Goal: Register for event/course

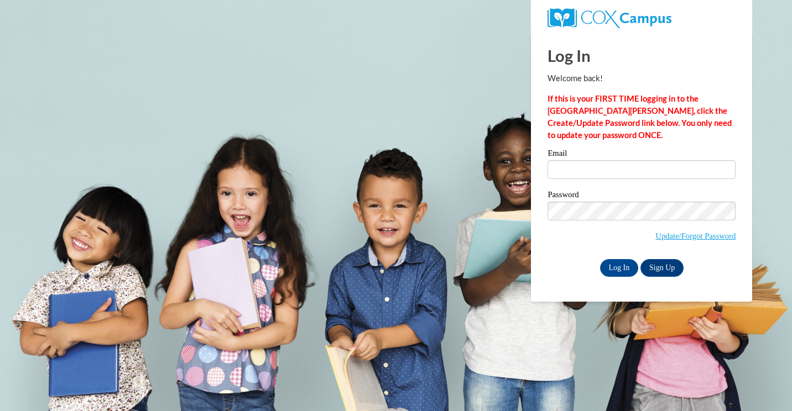
click at [589, 180] on div "Email" at bounding box center [641, 168] width 188 height 38
click at [574, 178] on input "Email" at bounding box center [641, 169] width 188 height 19
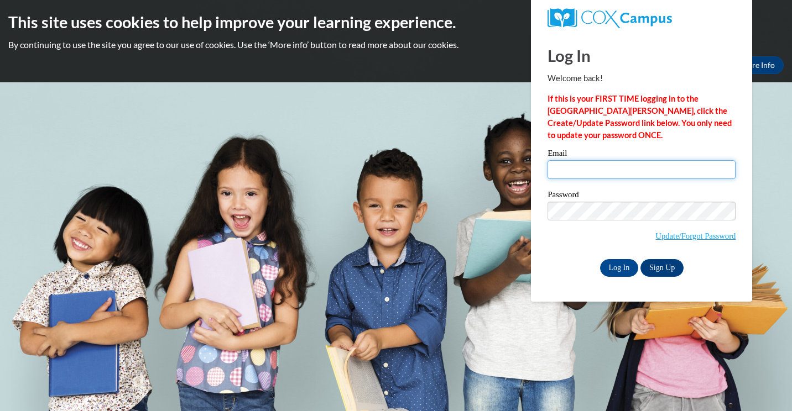
type input "fondamcbride39@gmail.com"
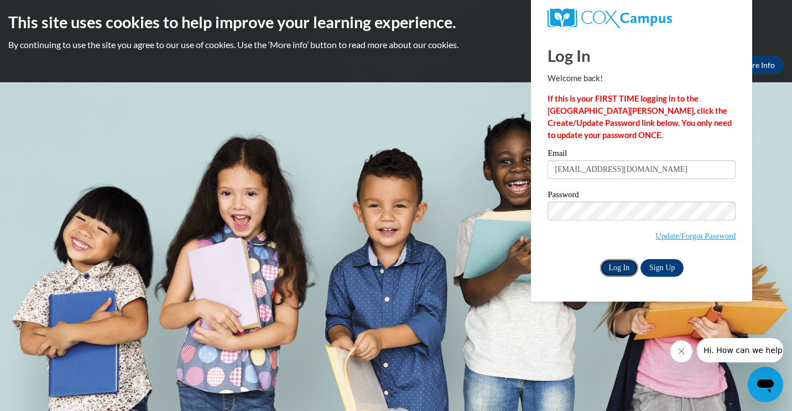
click at [615, 268] on input "Log In" at bounding box center [619, 268] width 39 height 18
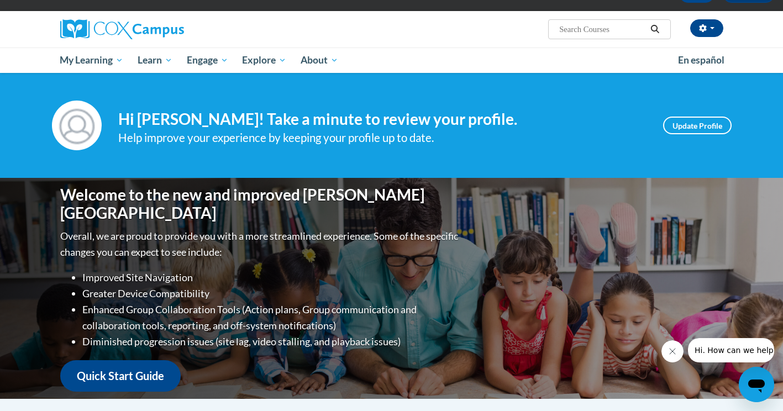
scroll to position [72, 0]
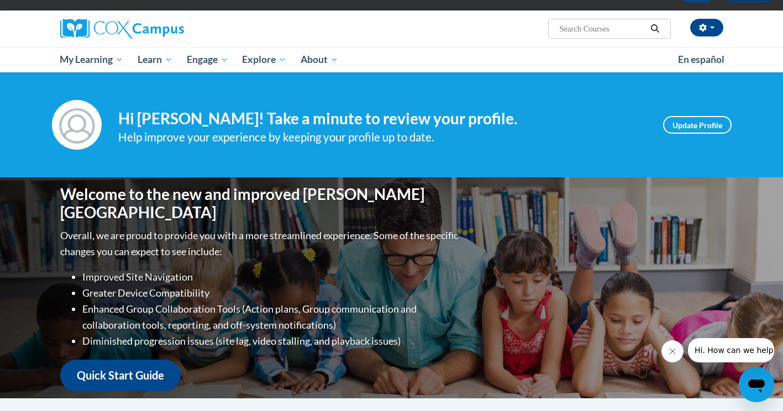
click at [578, 32] on input "Search..." at bounding box center [602, 28] width 88 height 13
click at [607, 28] on input "Search..." at bounding box center [602, 28] width 88 height 13
type input "emergent"
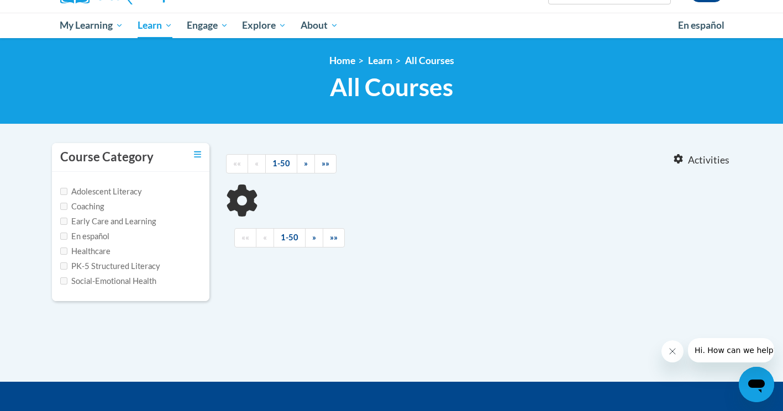
type input "emergent"
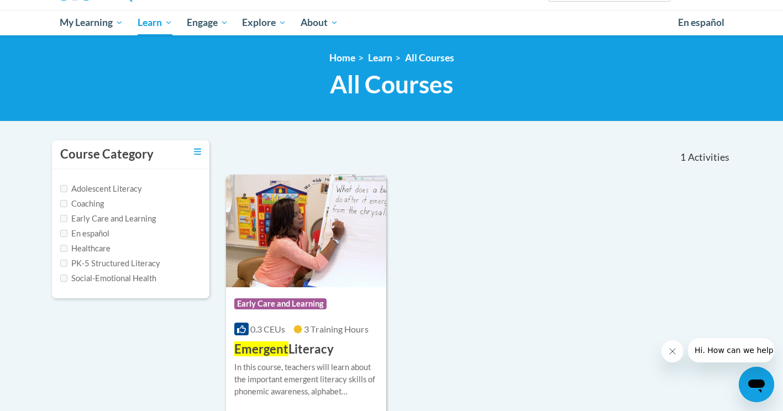
scroll to position [109, 0]
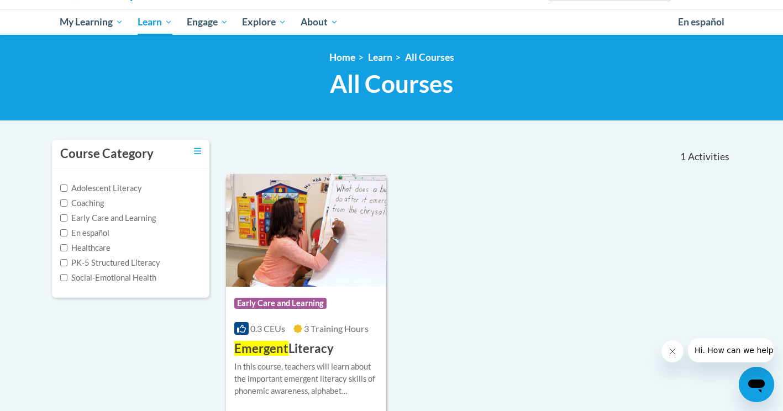
click at [297, 340] on div "Course Category: Early Care and Learning 0.3 CEUs 3 Training Hours COURSE Emerg…" at bounding box center [306, 322] width 161 height 71
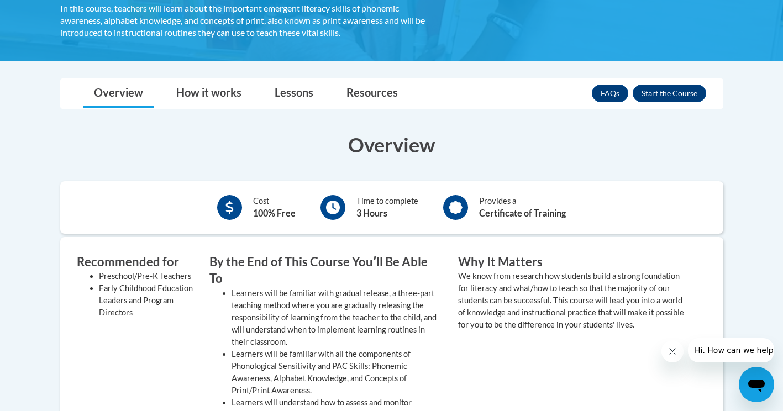
scroll to position [227, 0]
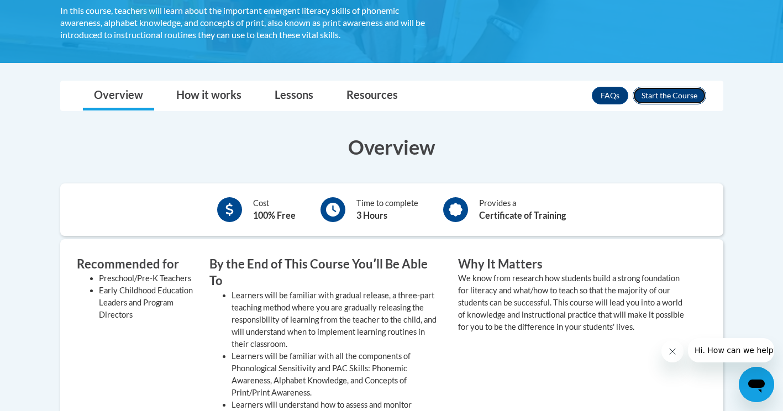
click at [656, 93] on button "Enroll" at bounding box center [670, 96] width 74 height 18
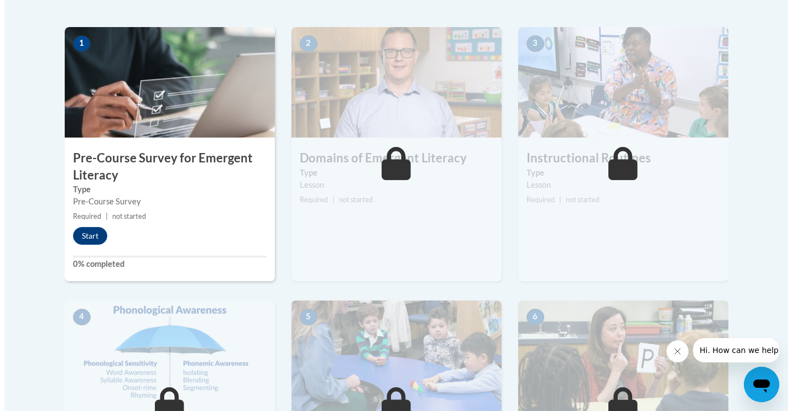
scroll to position [340, 0]
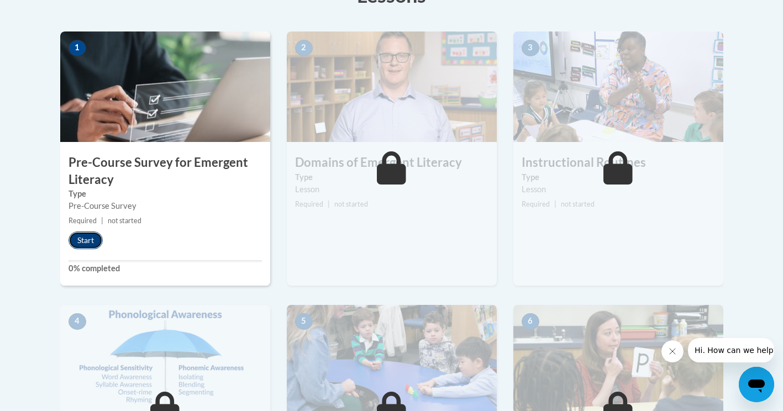
click at [74, 237] on button "Start" at bounding box center [86, 241] width 34 height 18
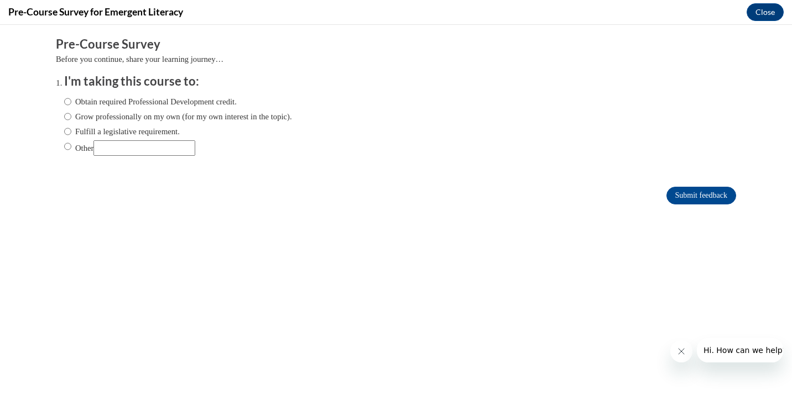
scroll to position [0, 0]
click at [92, 104] on label "Obtain required Professional Development credit." at bounding box center [150, 102] width 172 height 12
click at [71, 104] on input "Obtain required Professional Development credit." at bounding box center [67, 102] width 7 height 12
radio input "true"
click at [678, 197] on input "Submit feedback" at bounding box center [701, 196] width 70 height 18
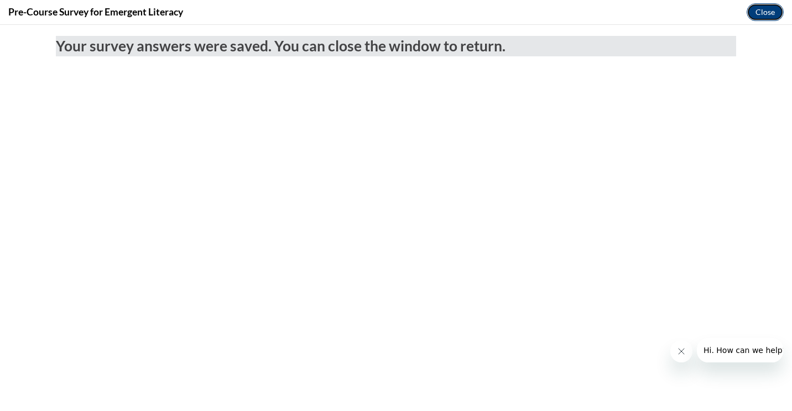
click at [769, 13] on button "Close" at bounding box center [764, 12] width 37 height 18
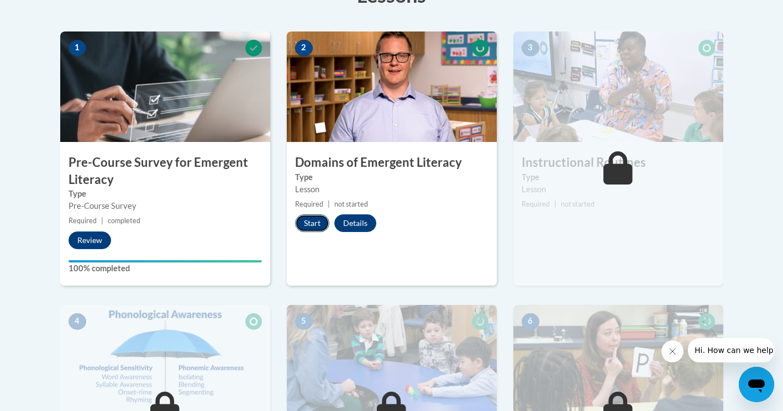
click at [303, 222] on button "Start" at bounding box center [312, 223] width 34 height 18
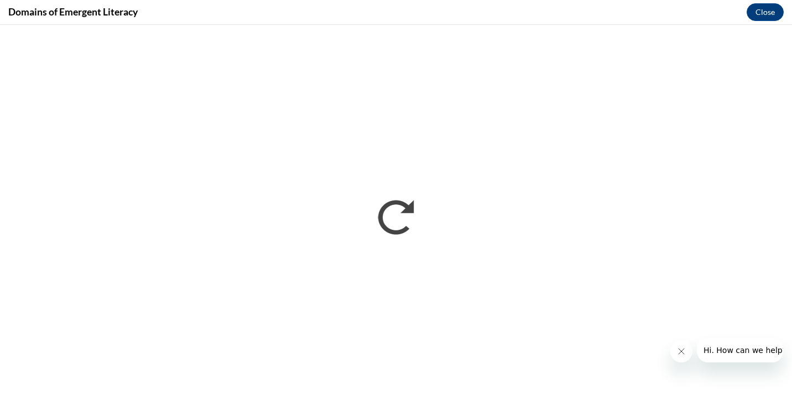
click at [678, 348] on icon "Close message from company" at bounding box center [680, 351] width 9 height 9
click at [772, 13] on button "Close" at bounding box center [764, 12] width 37 height 18
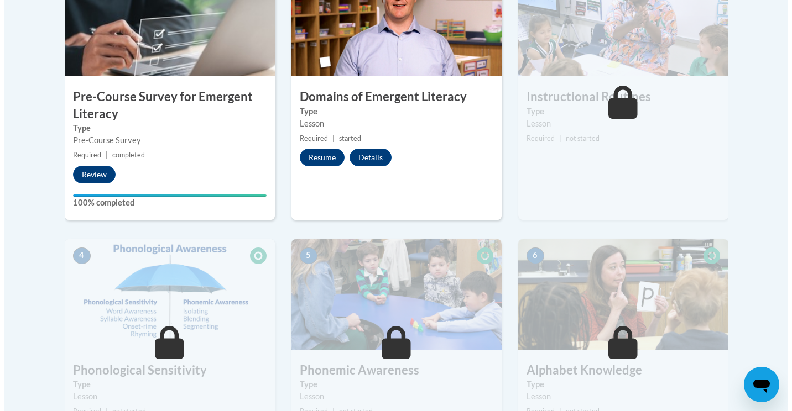
scroll to position [406, 0]
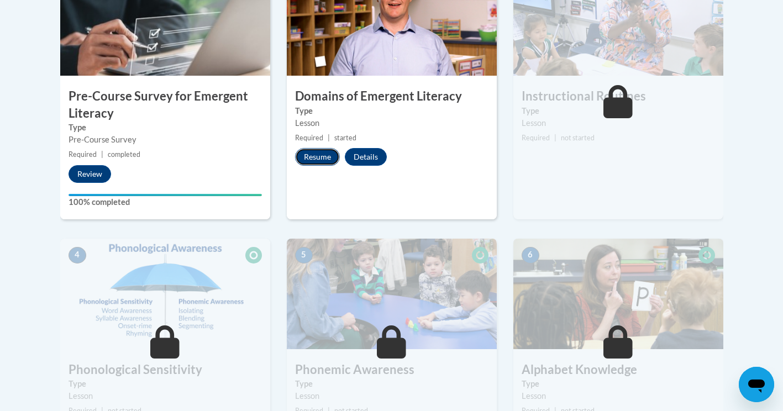
click at [316, 163] on button "Resume" at bounding box center [317, 157] width 45 height 18
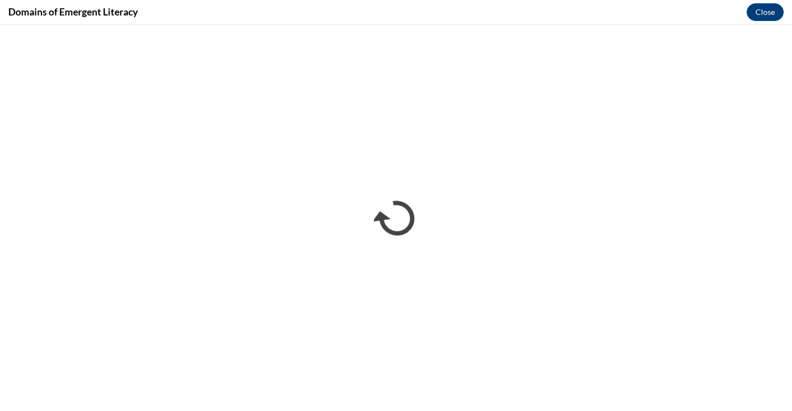
scroll to position [0, 0]
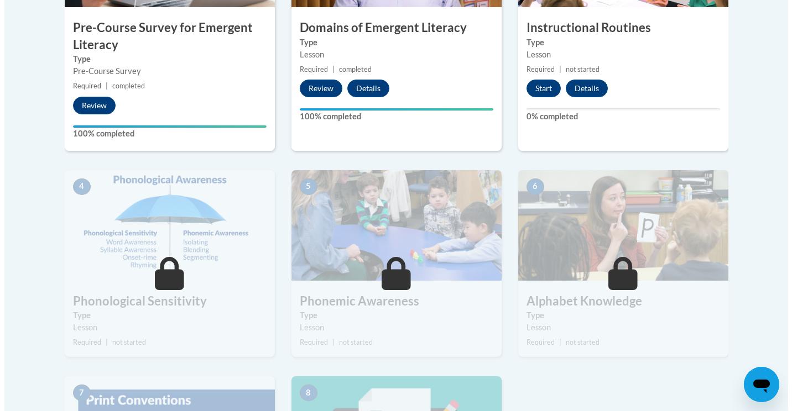
scroll to position [460, 0]
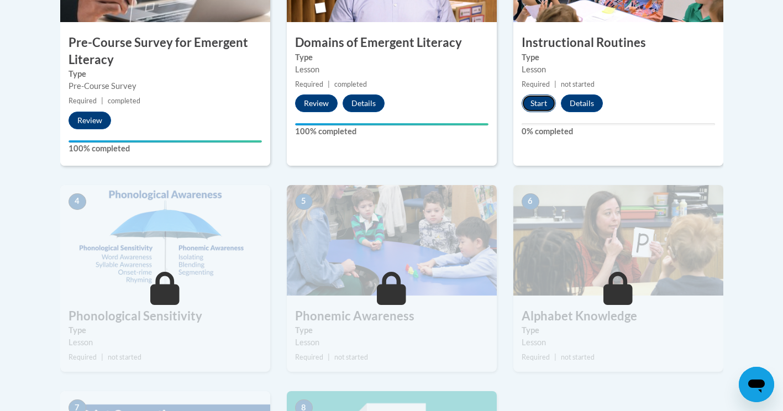
click at [533, 102] on button "Start" at bounding box center [539, 104] width 34 height 18
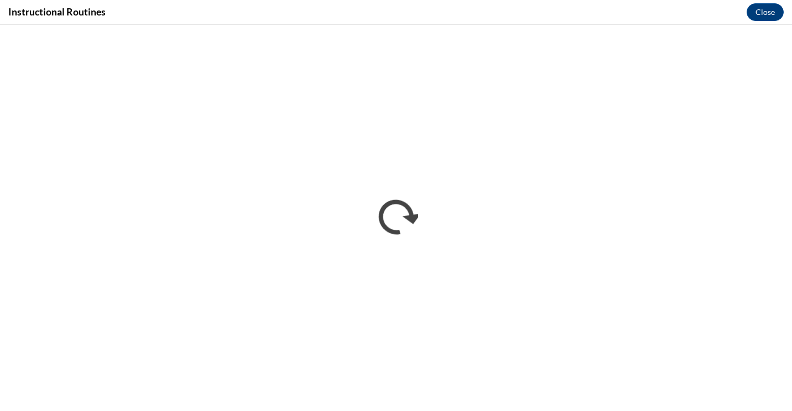
scroll to position [0, 0]
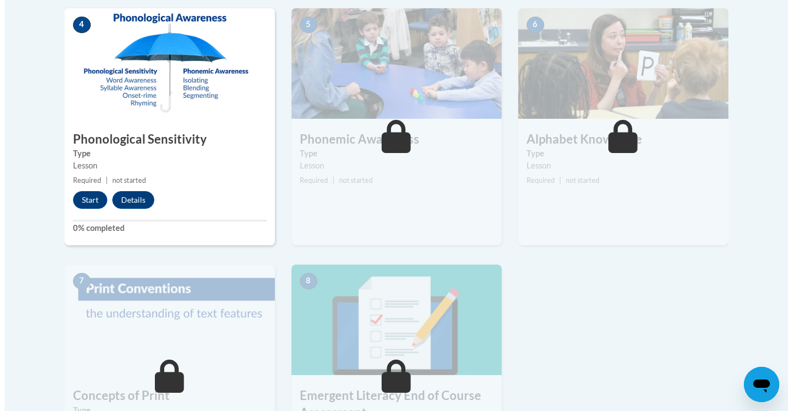
scroll to position [637, 0]
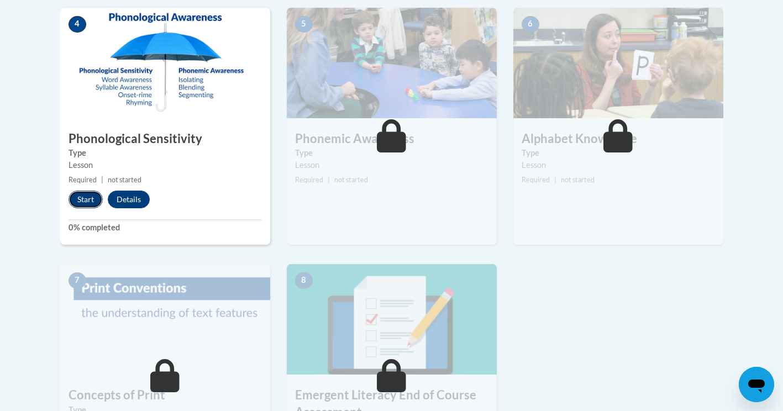
click at [81, 200] on button "Start" at bounding box center [86, 200] width 34 height 18
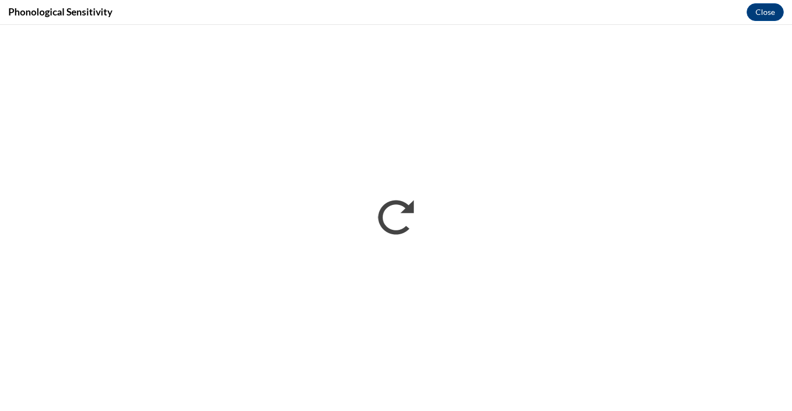
scroll to position [0, 0]
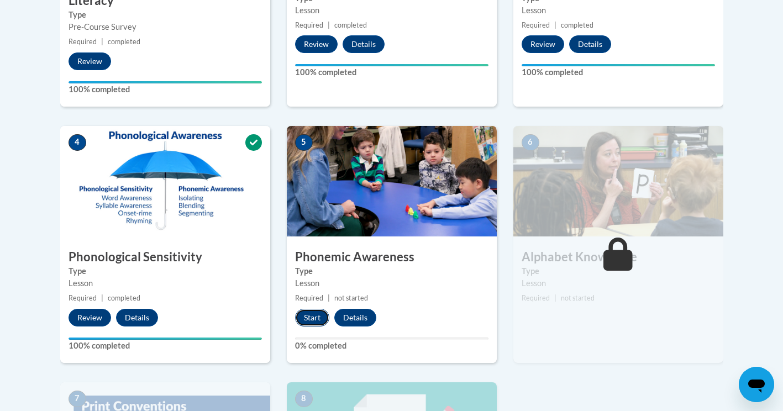
click at [312, 321] on button "Start" at bounding box center [312, 318] width 34 height 18
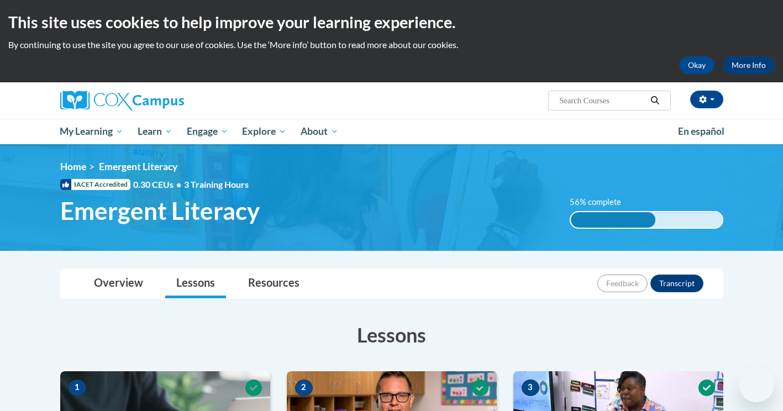
scroll to position [495, 0]
